Goal: Information Seeking & Learning: Compare options

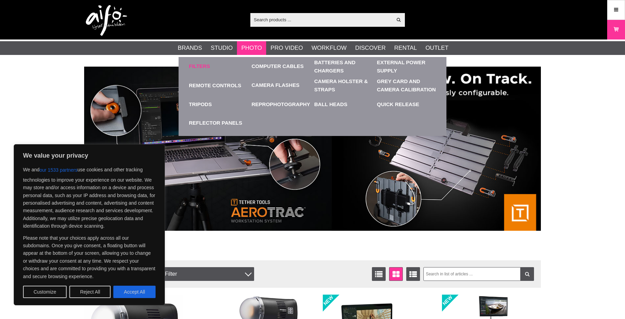
click at [203, 69] on link "Filters" at bounding box center [199, 67] width 21 height 8
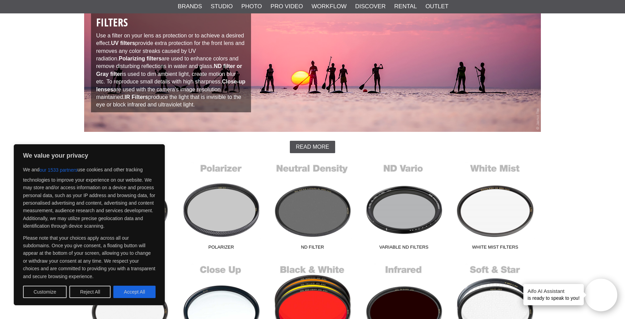
scroll to position [80, 0]
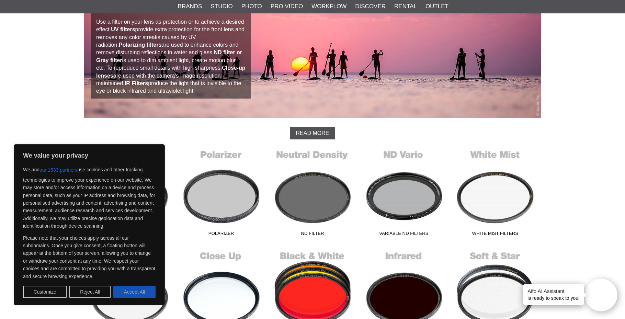
click at [141, 293] on button "Accept All" at bounding box center [134, 292] width 42 height 12
checkbox input "true"
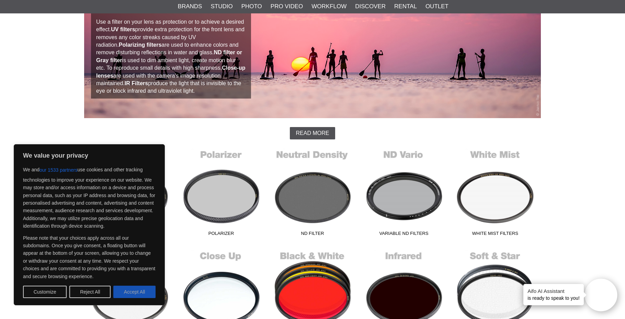
checkbox input "true"
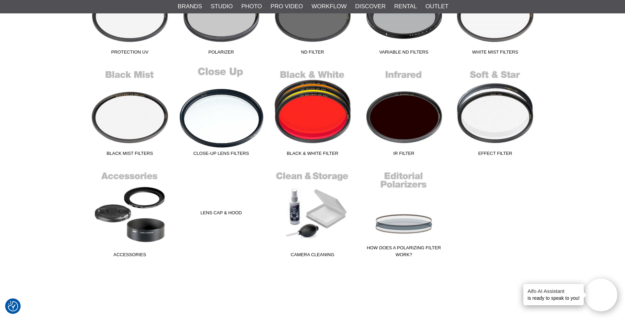
scroll to position [261, 0]
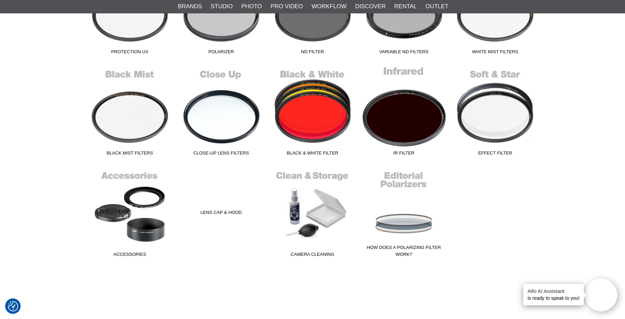
click at [416, 130] on link "IR Filter" at bounding box center [403, 112] width 91 height 93
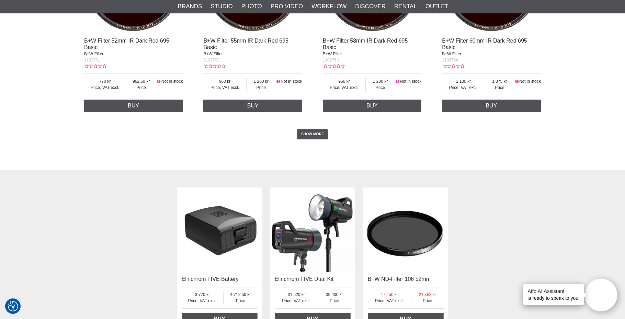
scroll to position [1353, 0]
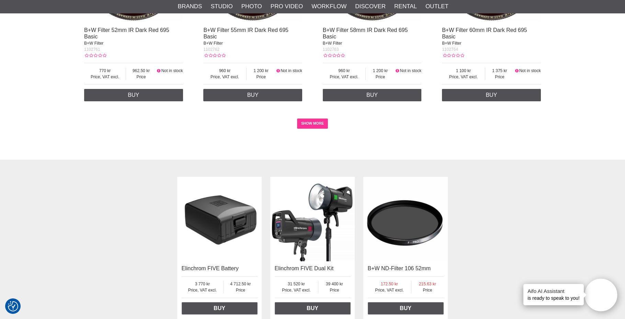
click at [309, 121] on link "SHOW MORE" at bounding box center [312, 124] width 31 height 10
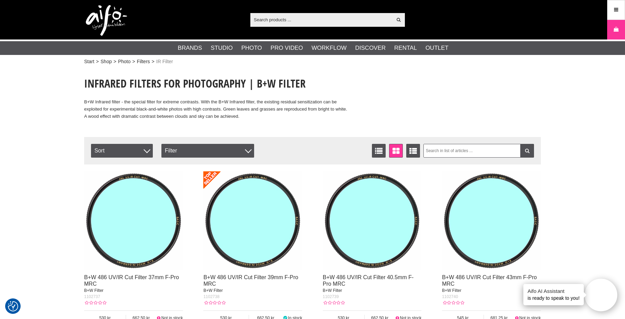
scroll to position [0, 0]
click at [145, 61] on link "Filters" at bounding box center [143, 61] width 13 height 7
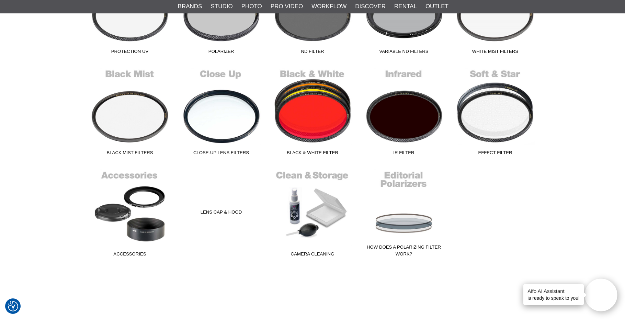
scroll to position [256, 0]
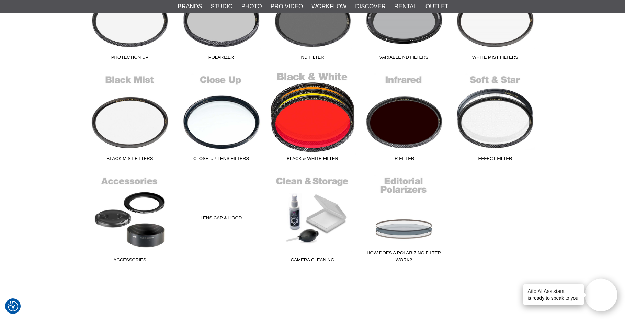
click at [320, 110] on link "Black & White Filter" at bounding box center [312, 117] width 91 height 93
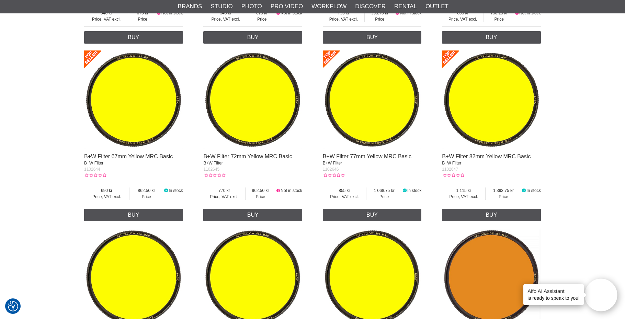
scroll to position [775, 0]
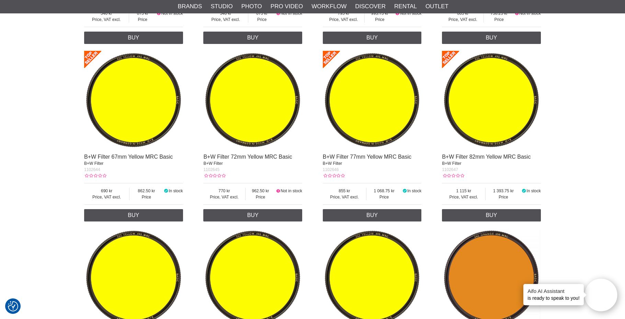
drag, startPoint x: 561, startPoint y: 255, endPoint x: 578, endPoint y: 225, distance: 34.8
click at [561, 254] on div "Start > Shop > Photo > Filters > Black & White Filter Colored Filters Black and…" at bounding box center [312, 70] width 625 height 1556
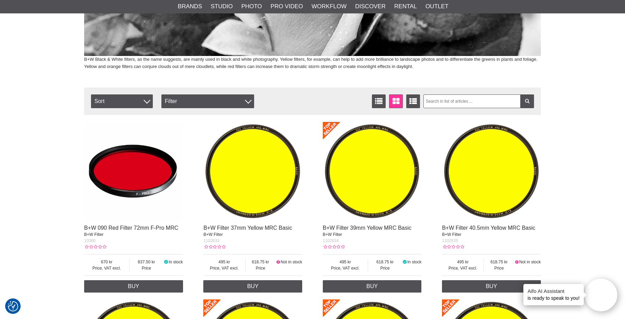
scroll to position [171, 0]
click at [139, 175] on img at bounding box center [133, 171] width 99 height 99
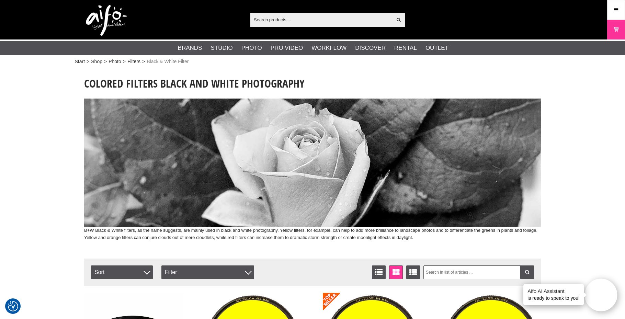
click at [136, 63] on link "Filters" at bounding box center [133, 61] width 13 height 7
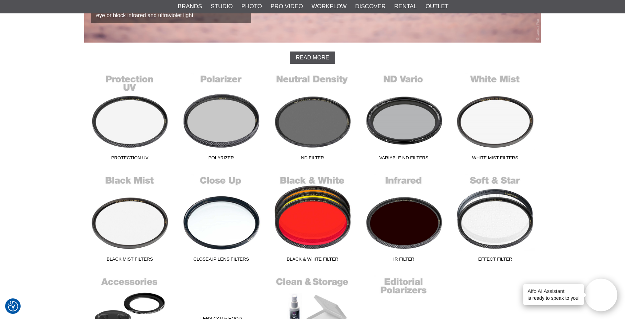
scroll to position [179, 0]
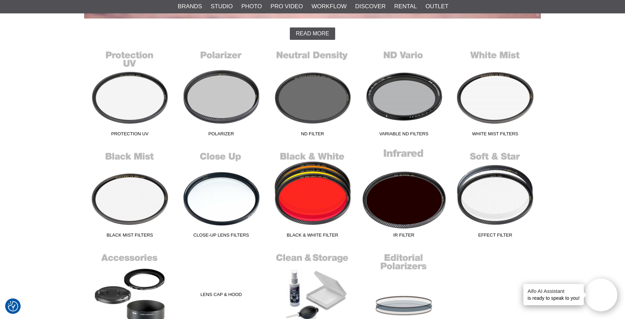
click at [390, 205] on link "IR Filter" at bounding box center [403, 194] width 91 height 93
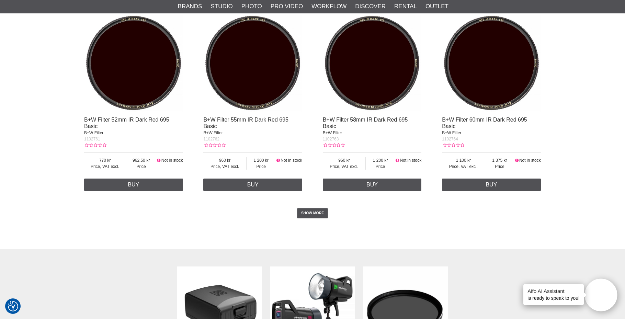
scroll to position [1266, 0]
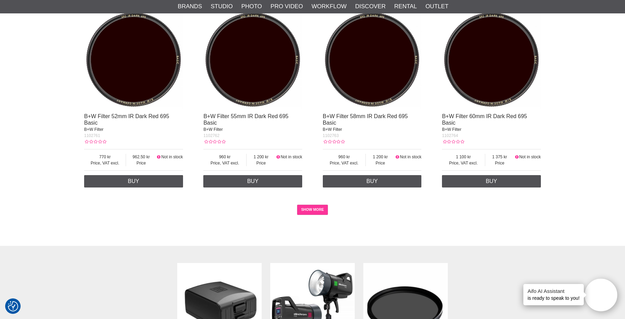
click at [318, 205] on link "SHOW MORE" at bounding box center [312, 210] width 31 height 10
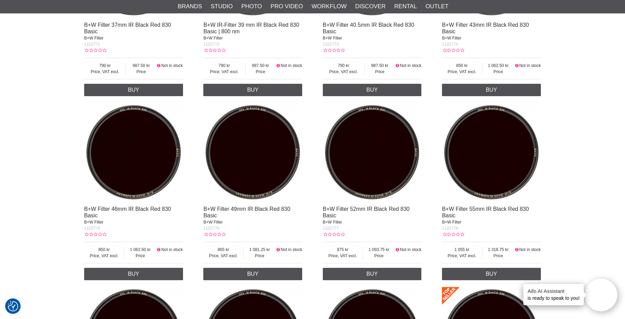
scroll to position [1726, 0]
